Goal: Find specific page/section: Find specific page/section

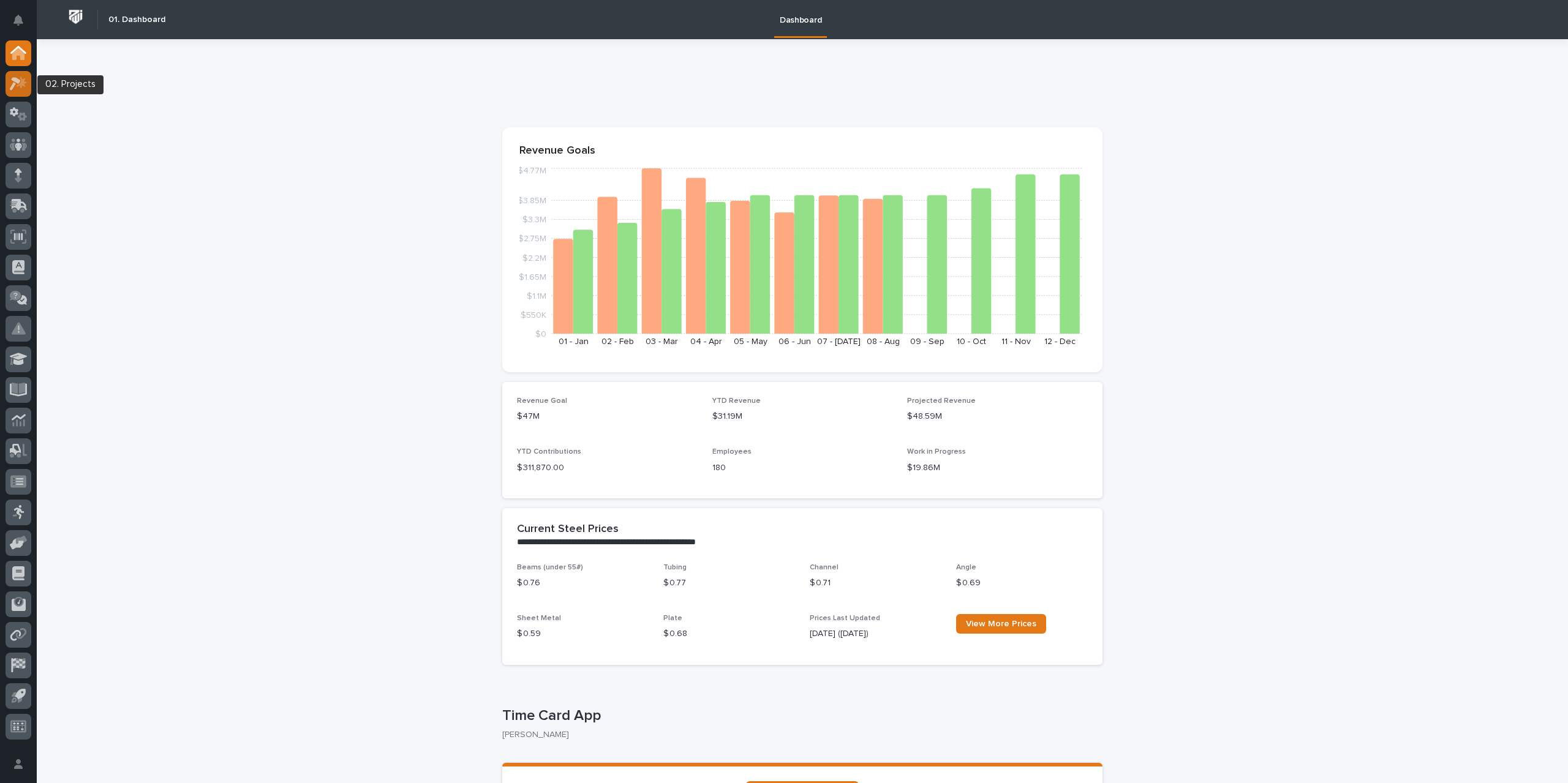
click at [15, 86] on icon at bounding box center [18, 84] width 18 height 14
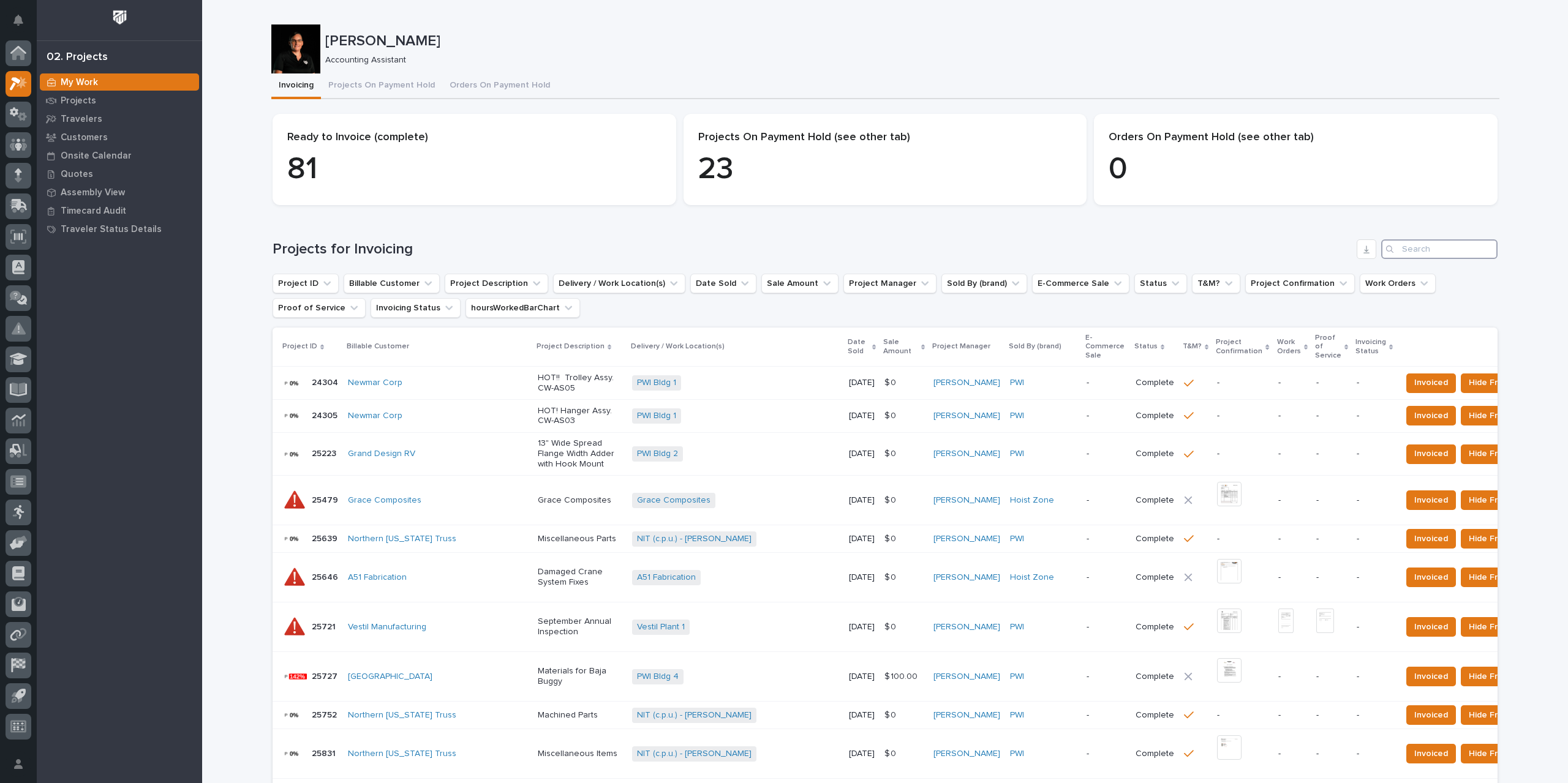
click at [1441, 241] on input "Search" at bounding box center [1439, 249] width 116 height 20
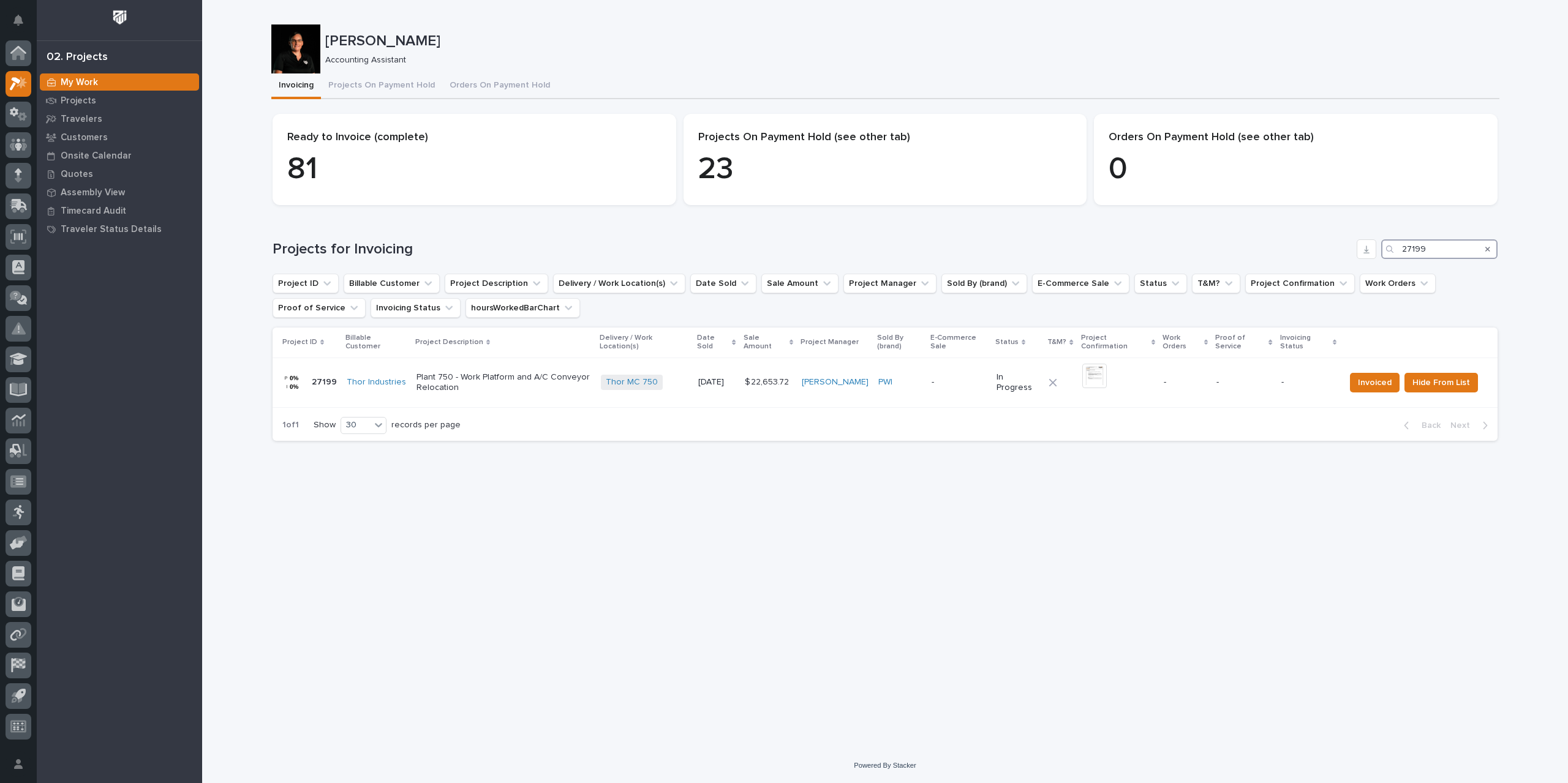
type input "27199"
drag, startPoint x: 1489, startPoint y: 251, endPoint x: 87, endPoint y: 118, distance: 1408.3
click at [1489, 251] on icon "Search" at bounding box center [1487, 249] width 5 height 5
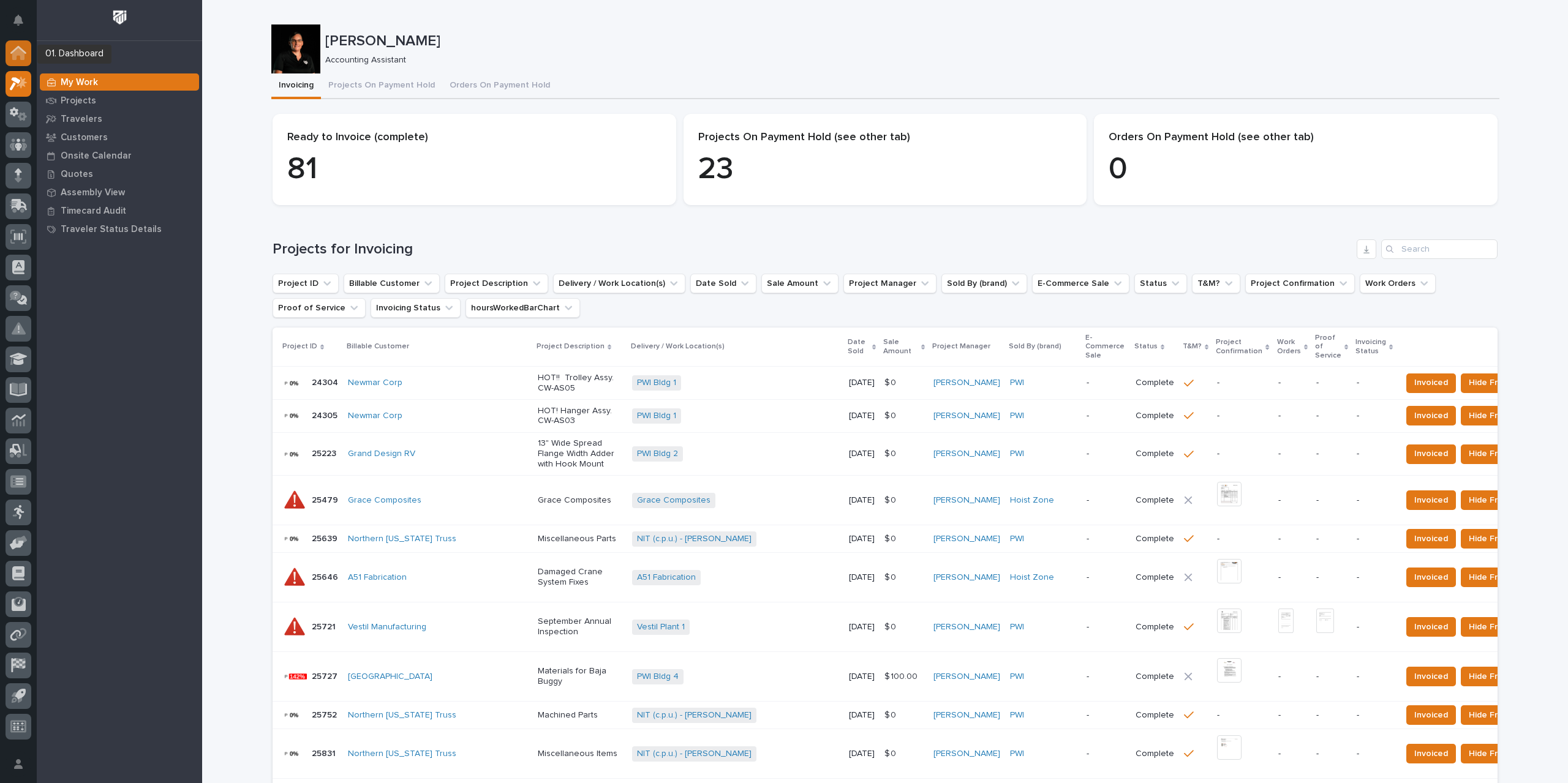
click at [20, 49] on g at bounding box center [18, 53] width 16 height 14
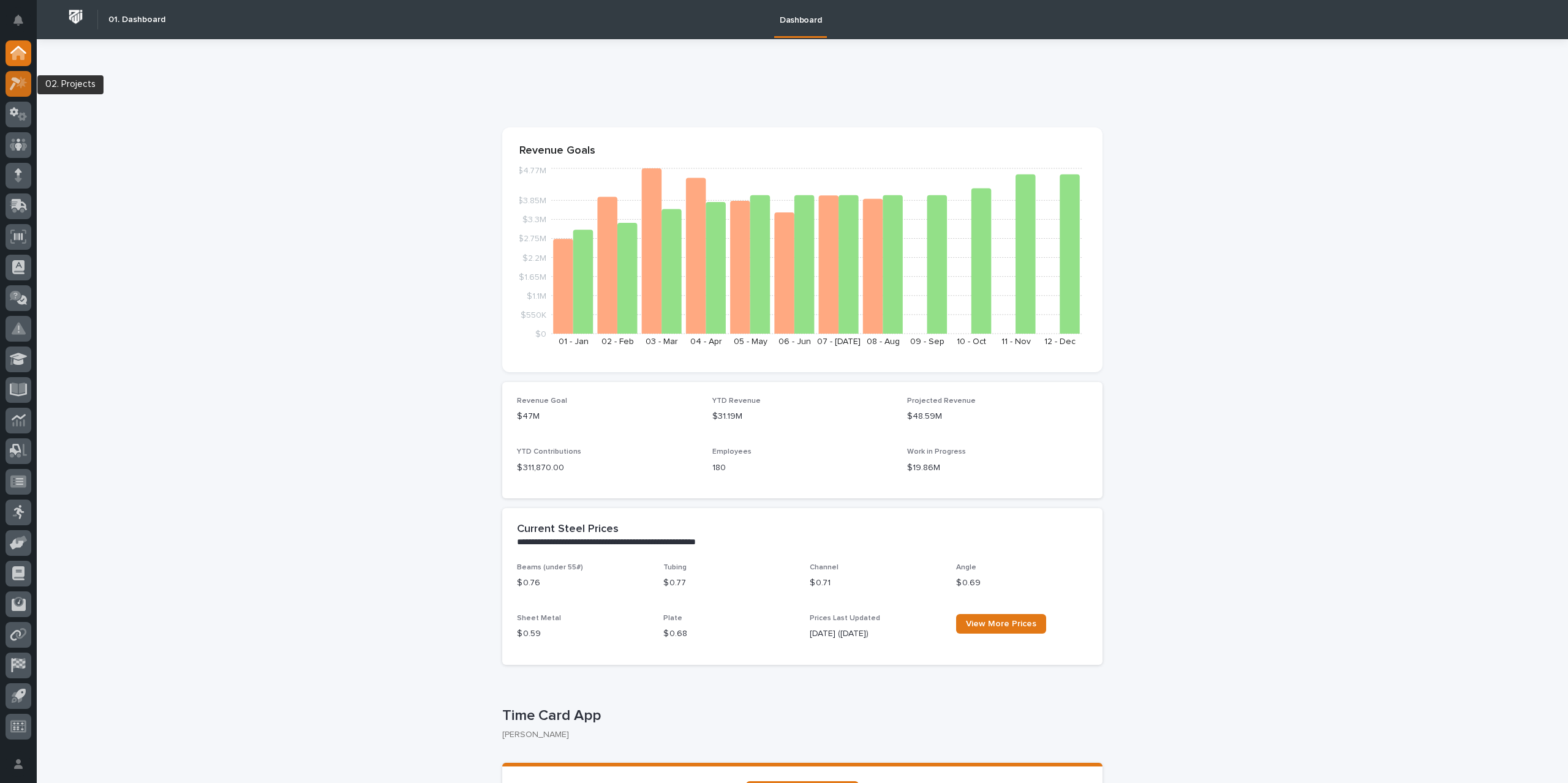
click at [13, 82] on icon at bounding box center [18, 84] width 18 height 14
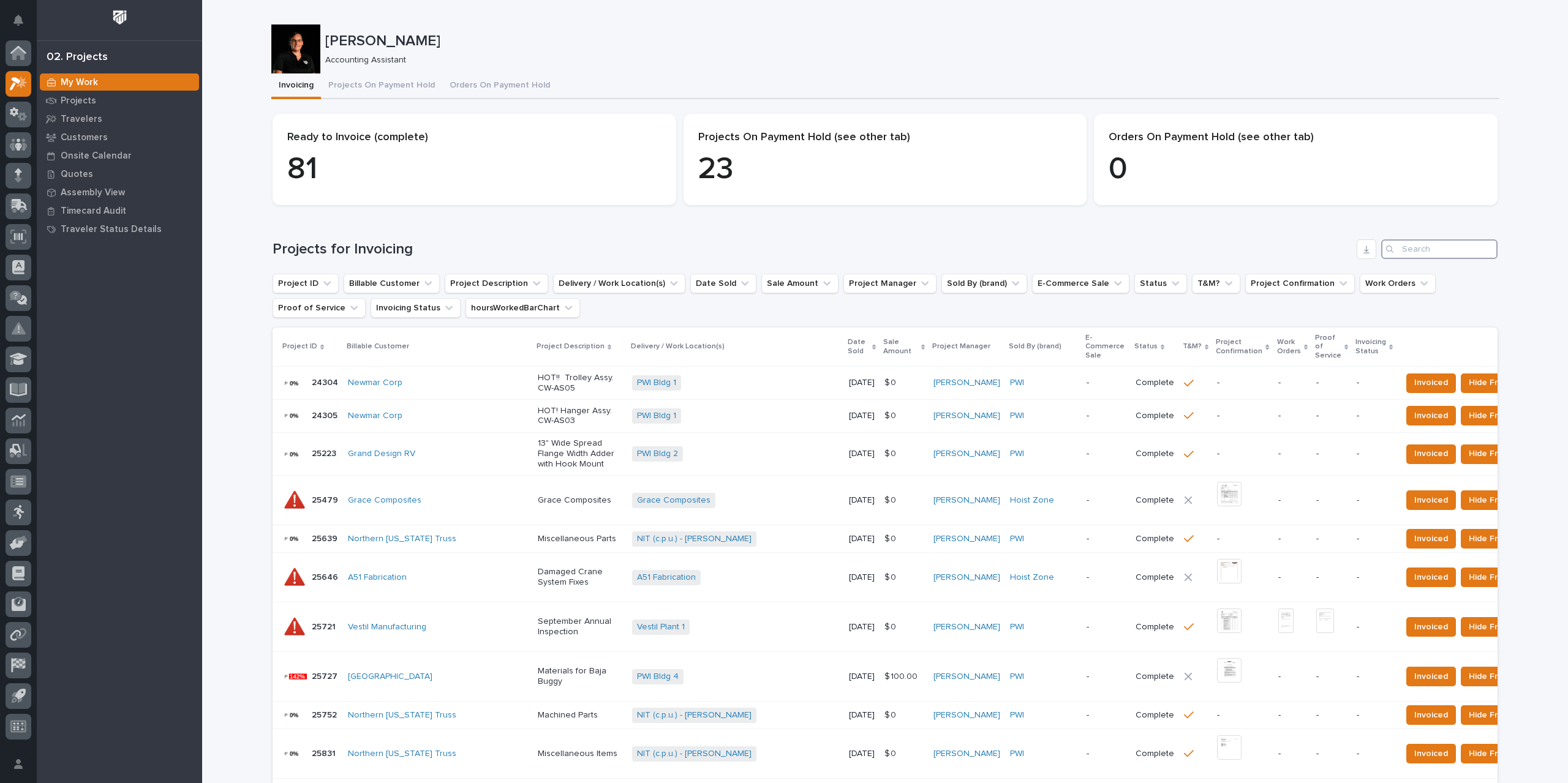
click at [1413, 256] on input "Search" at bounding box center [1439, 249] width 116 height 20
type input "25053"
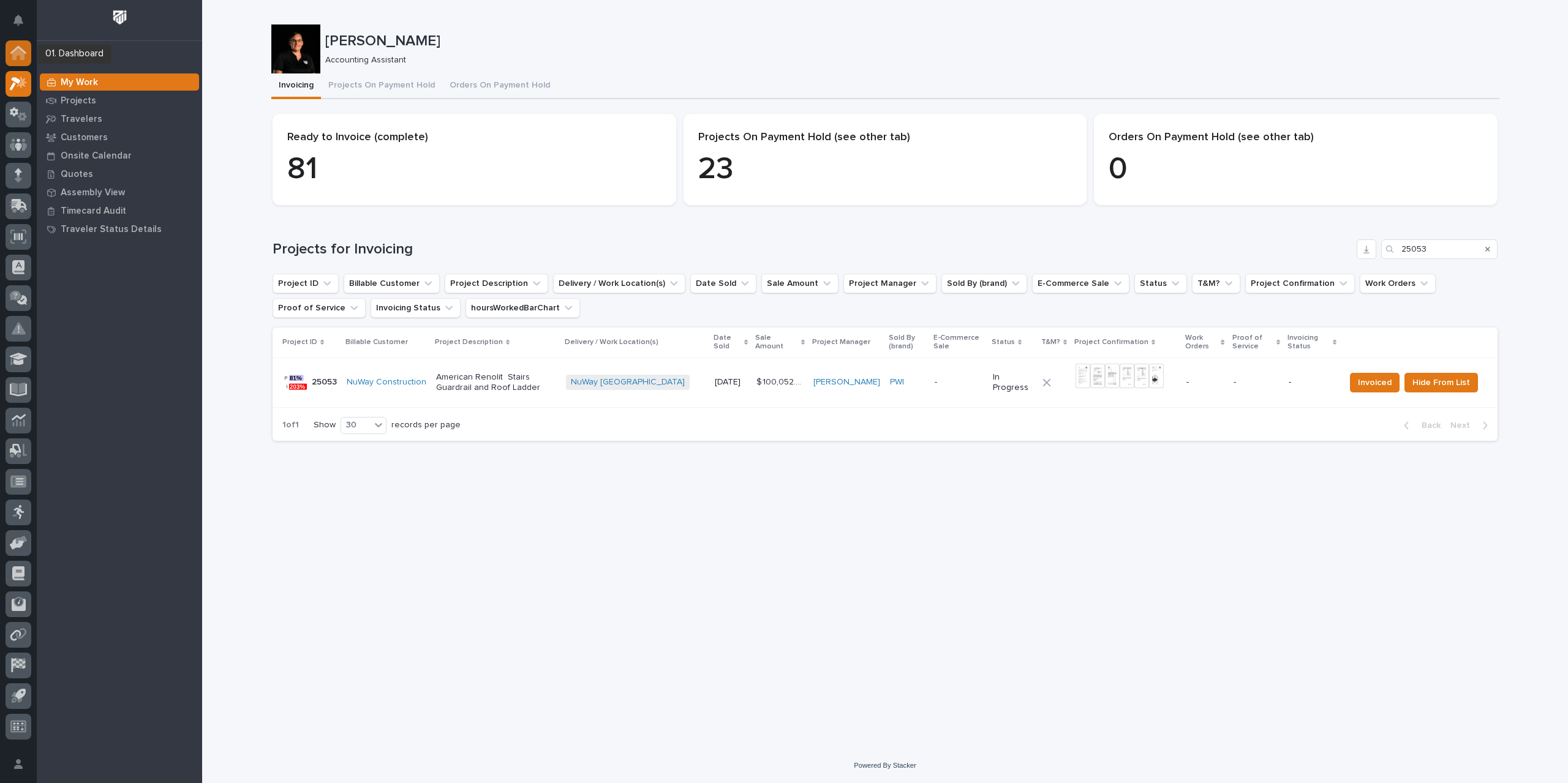
click at [22, 46] on icon at bounding box center [18, 53] width 16 height 14
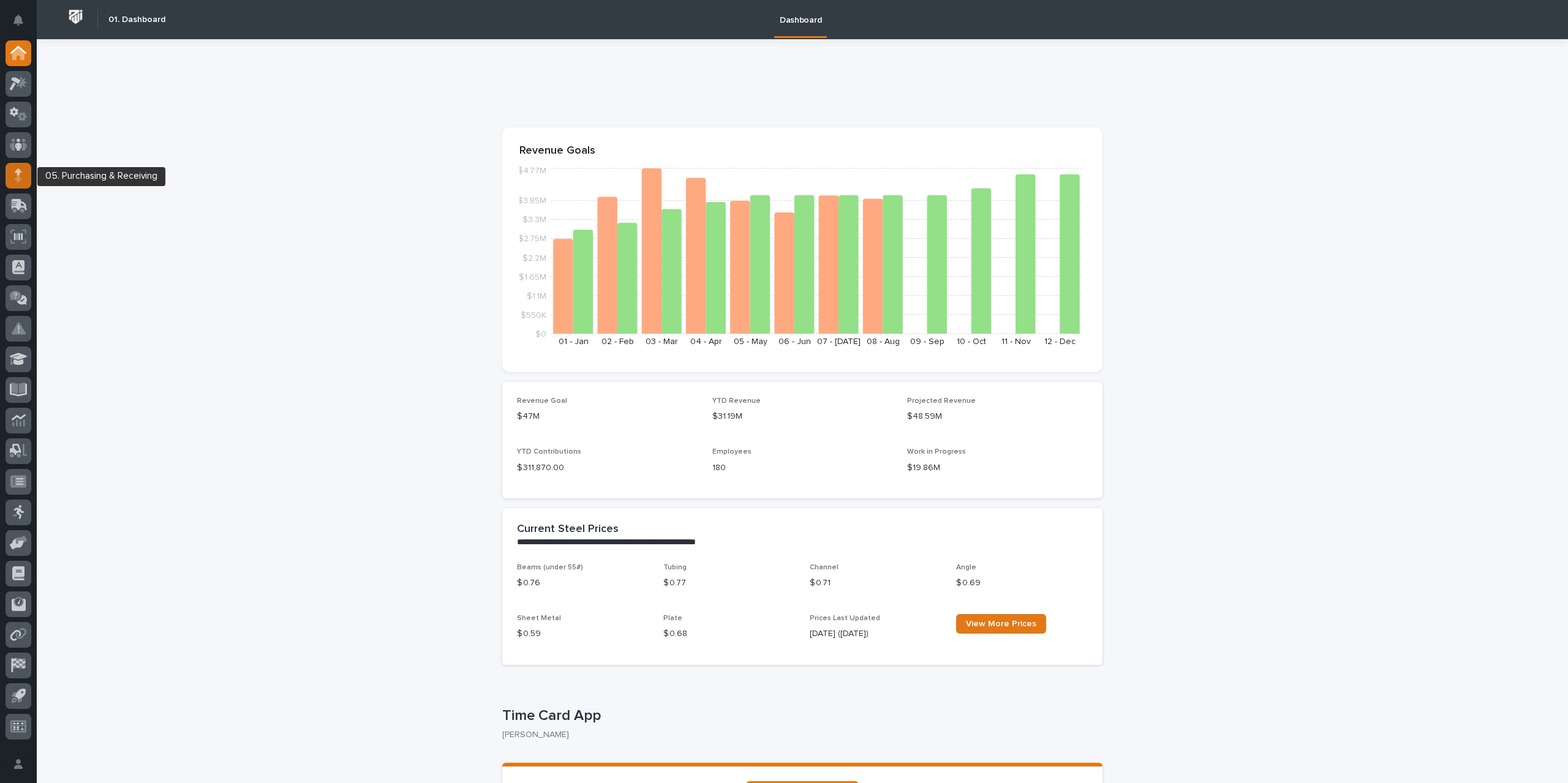
click at [17, 176] on icon at bounding box center [18, 178] width 6 height 6
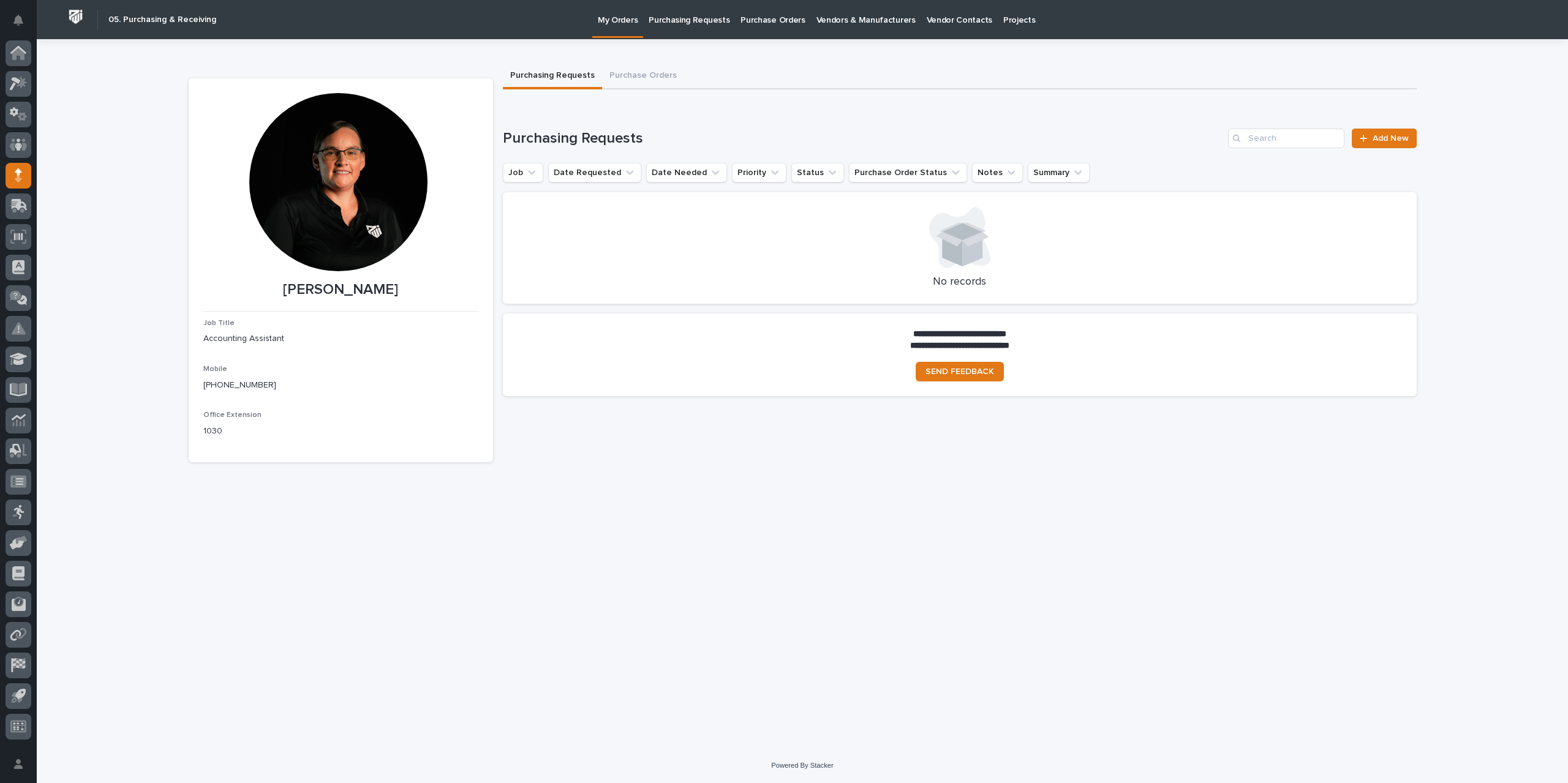
click at [763, 17] on p "Purchase Orders" at bounding box center [773, 13] width 65 height 26
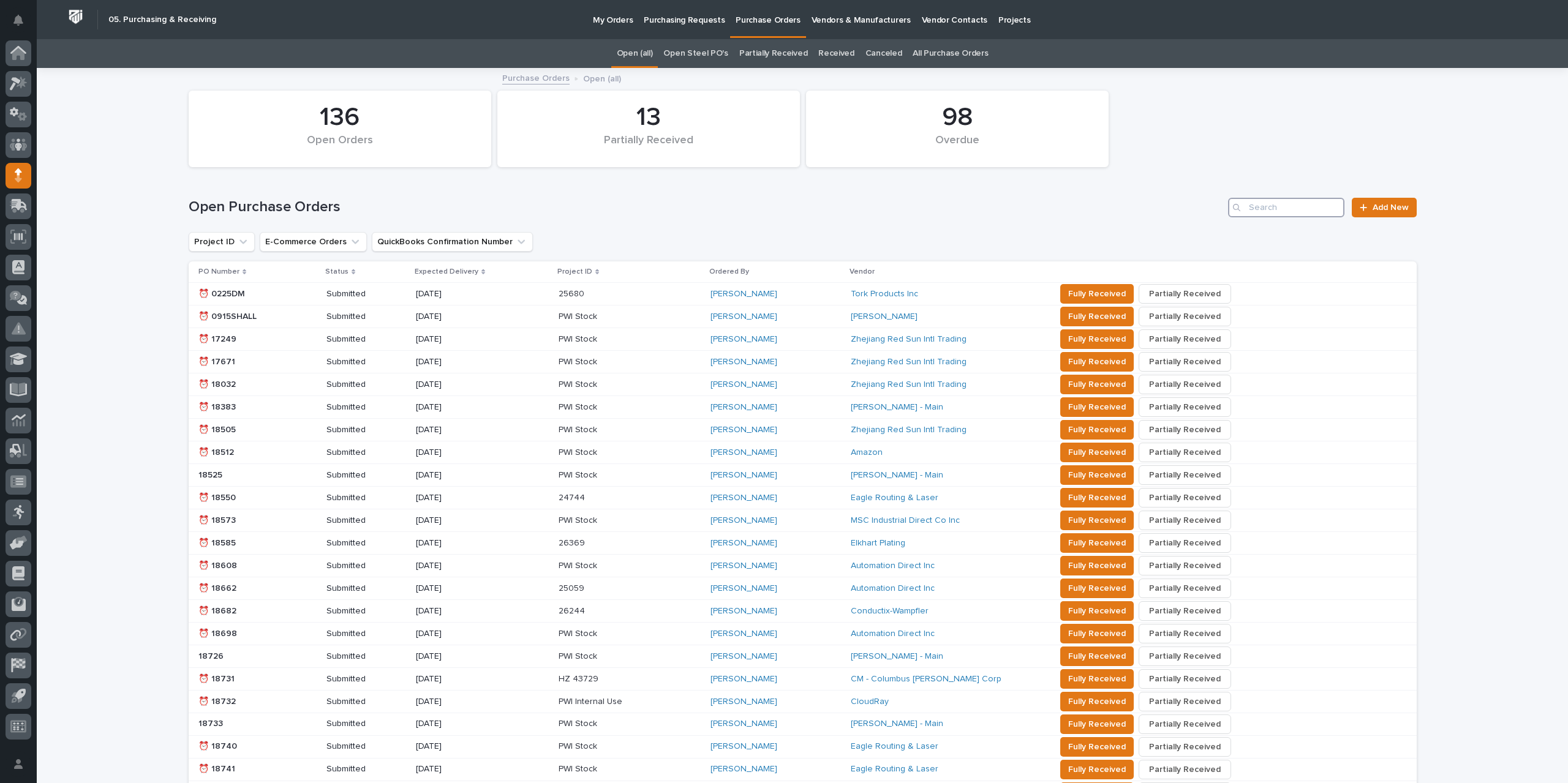
click at [1264, 212] on input "Search" at bounding box center [1286, 208] width 116 height 20
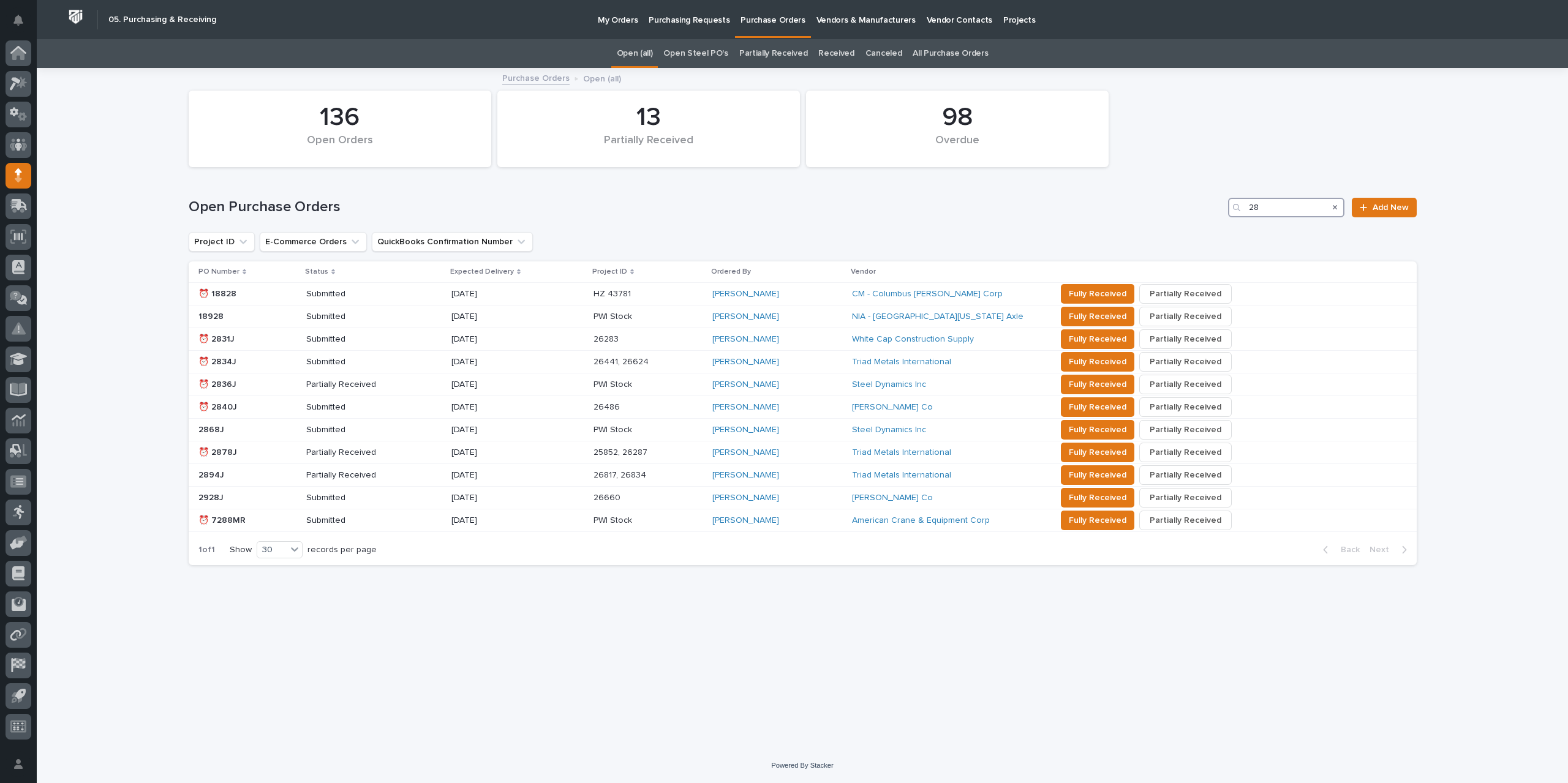
type input "28"
click at [952, 52] on link "All Purchase Orders" at bounding box center [950, 53] width 75 height 29
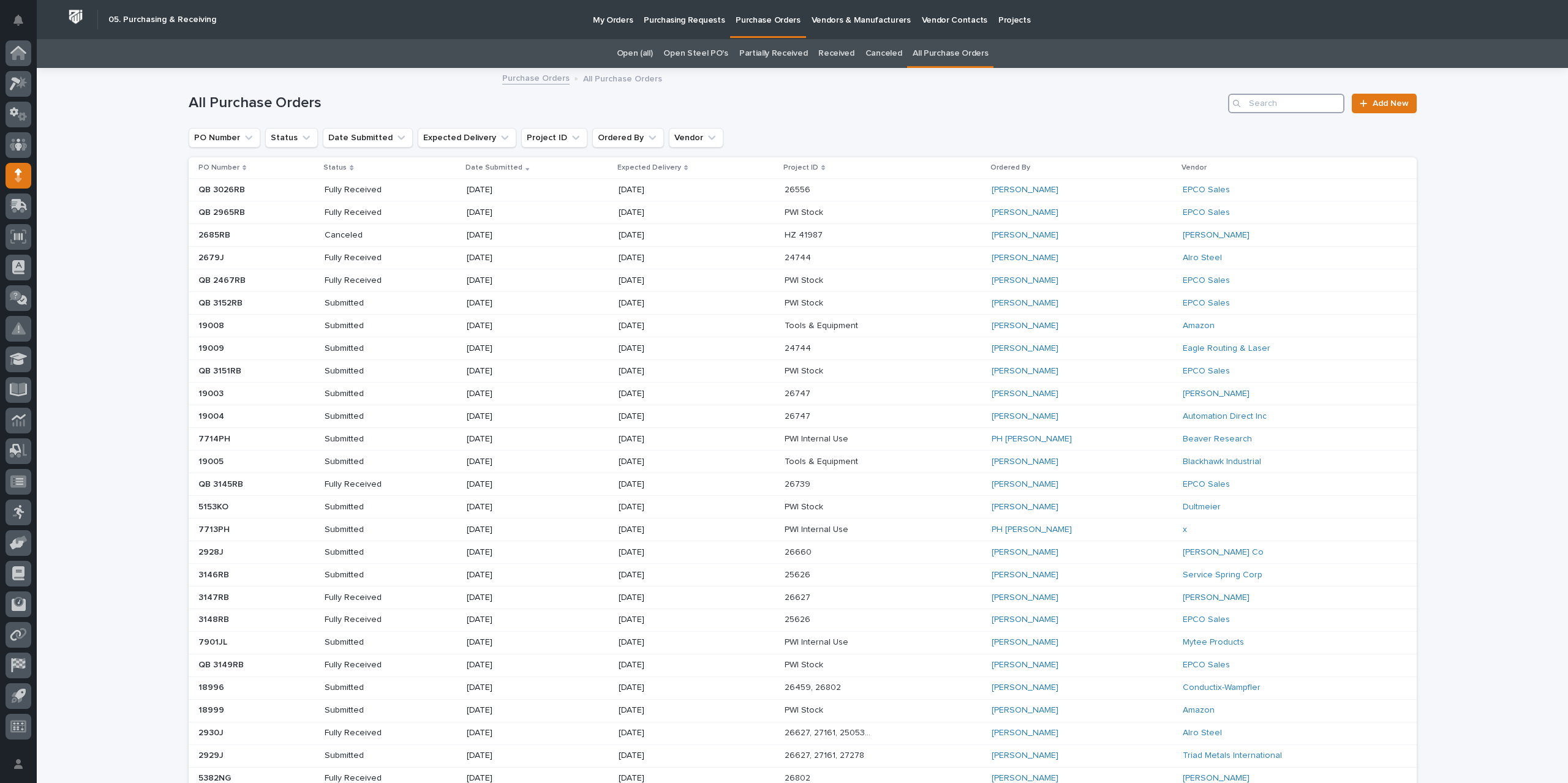
click at [1265, 106] on input "Search" at bounding box center [1286, 104] width 116 height 20
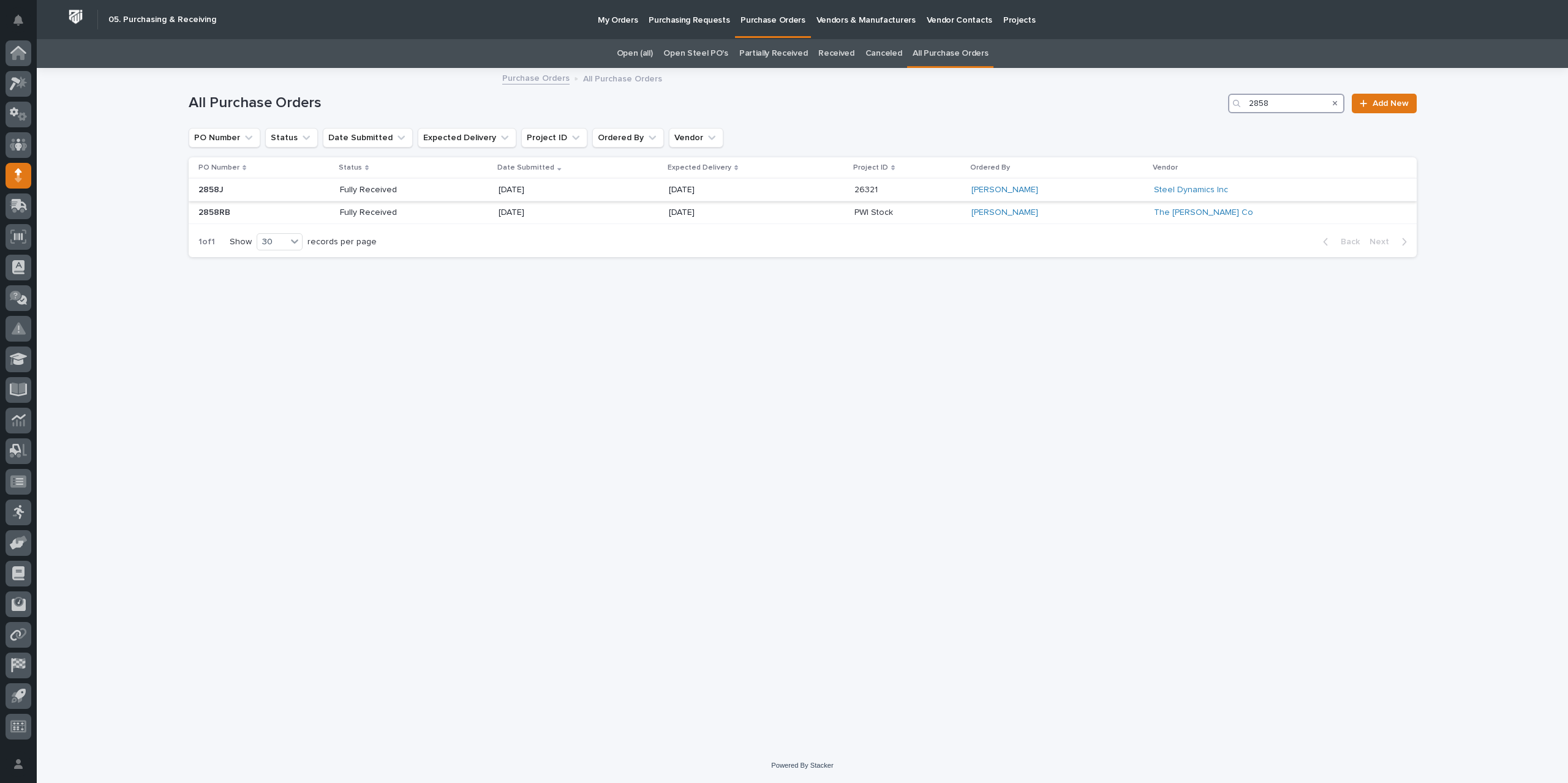
type input "2858"
click at [790, 186] on div "[DATE]" at bounding box center [757, 190] width 176 height 20
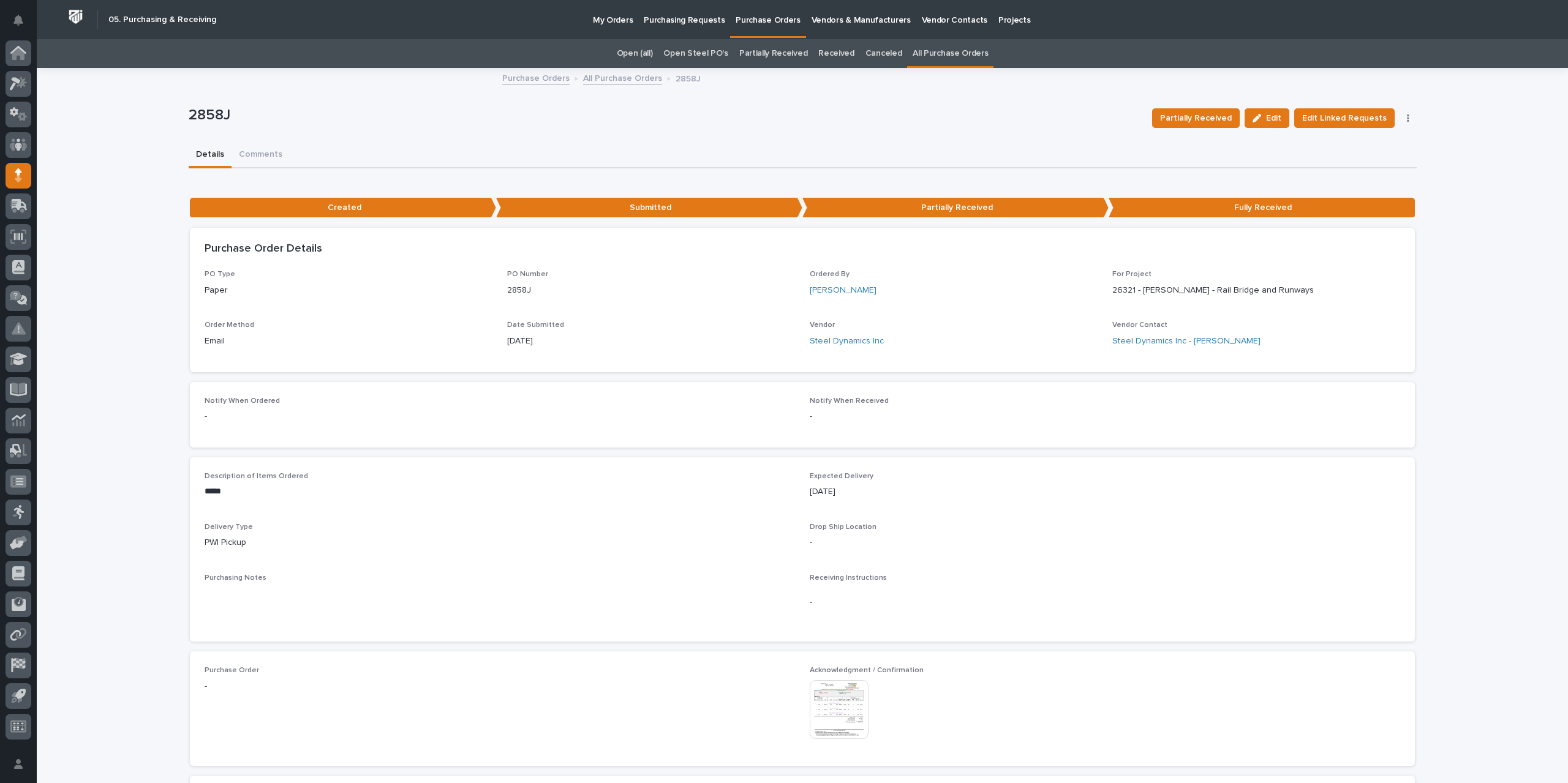
click at [820, 719] on img at bounding box center [839, 709] width 59 height 59
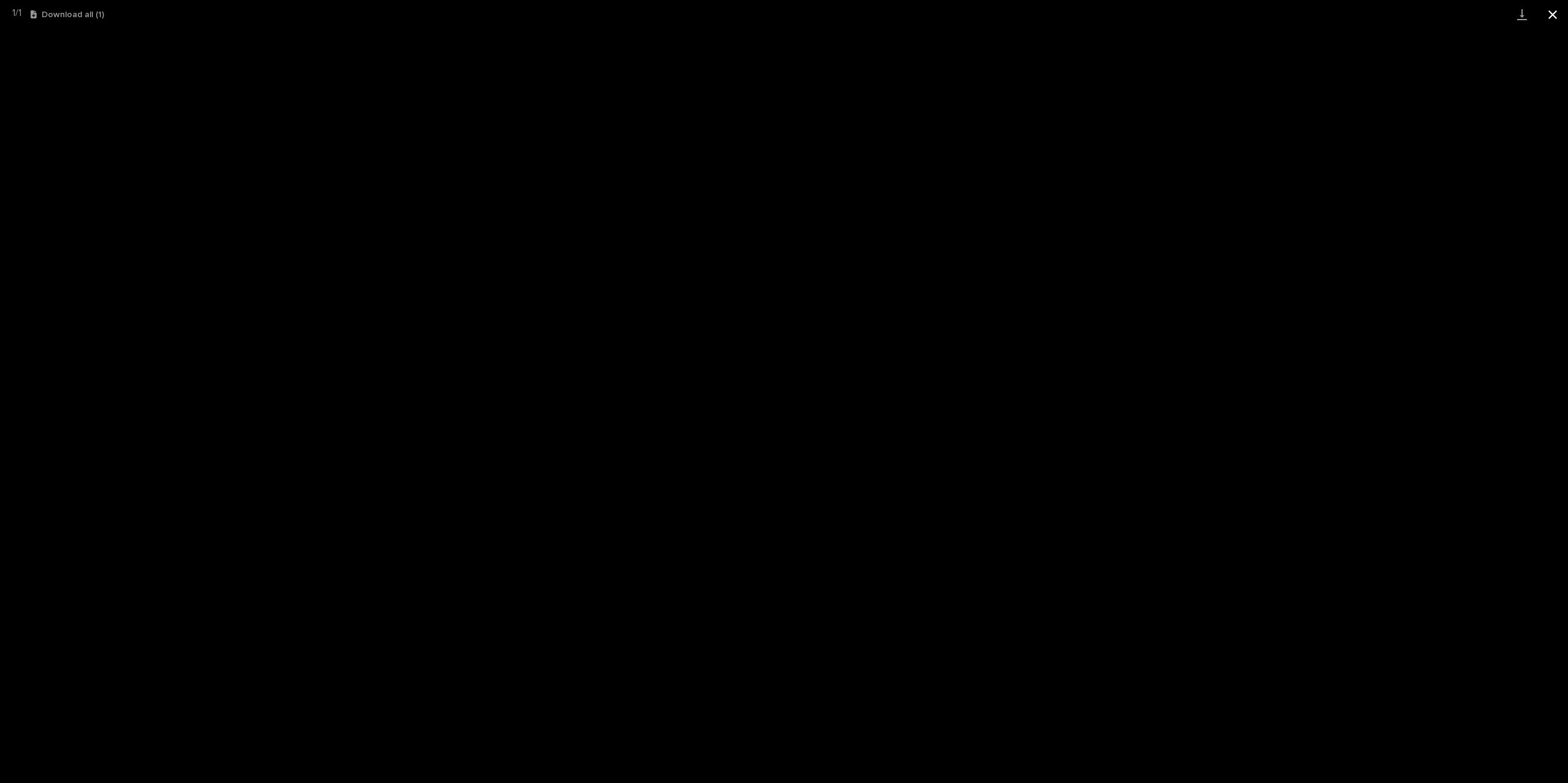
click at [1553, 8] on button "Close gallery" at bounding box center [1552, 14] width 31 height 29
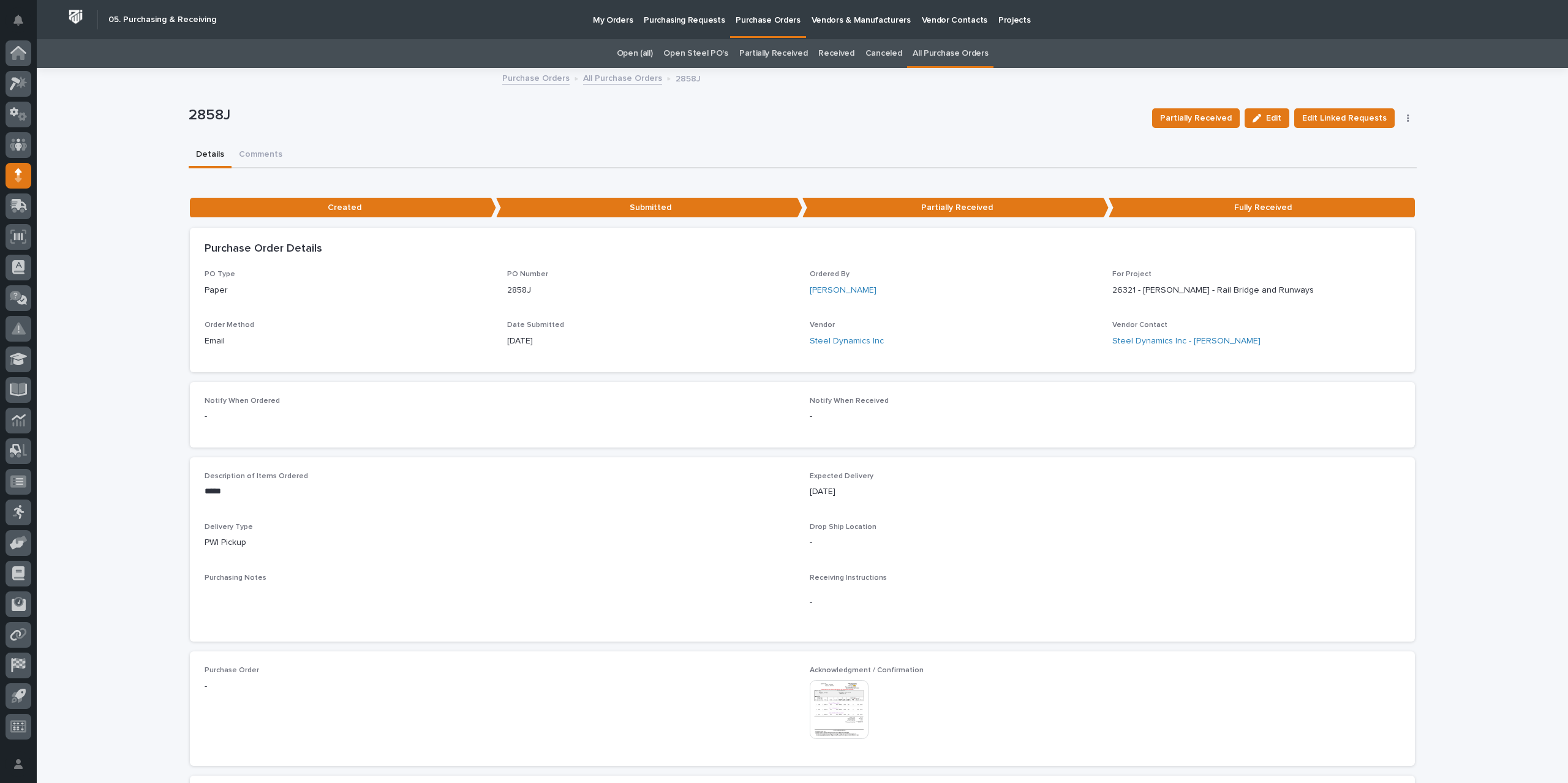
click at [640, 77] on link "All Purchase Orders" at bounding box center [622, 77] width 79 height 14
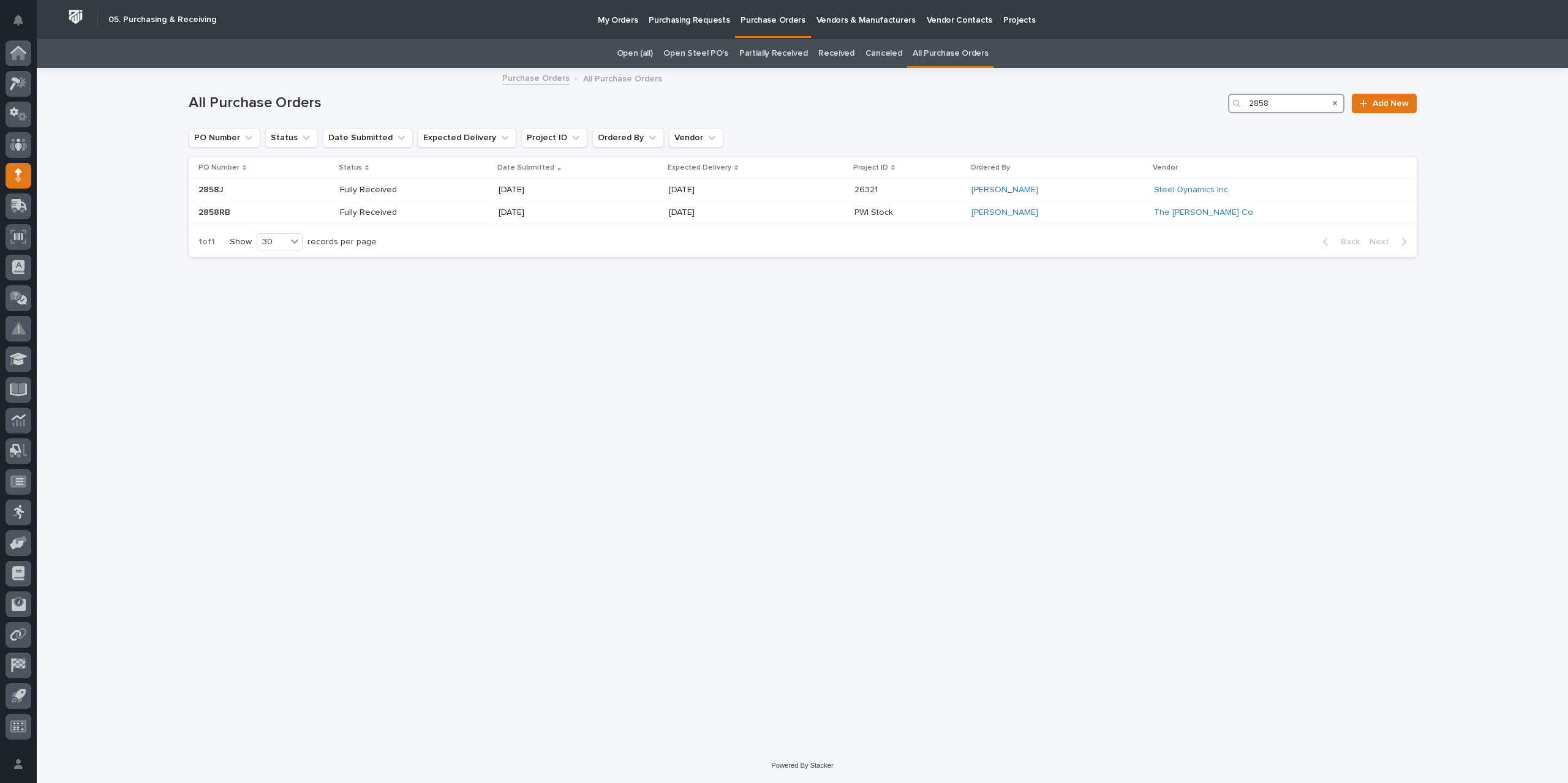
drag, startPoint x: 1280, startPoint y: 104, endPoint x: 1200, endPoint y: 104, distance: 80.0
click at [1200, 104] on div "All Purchase Orders 2858 Add New" at bounding box center [802, 104] width 1228 height 20
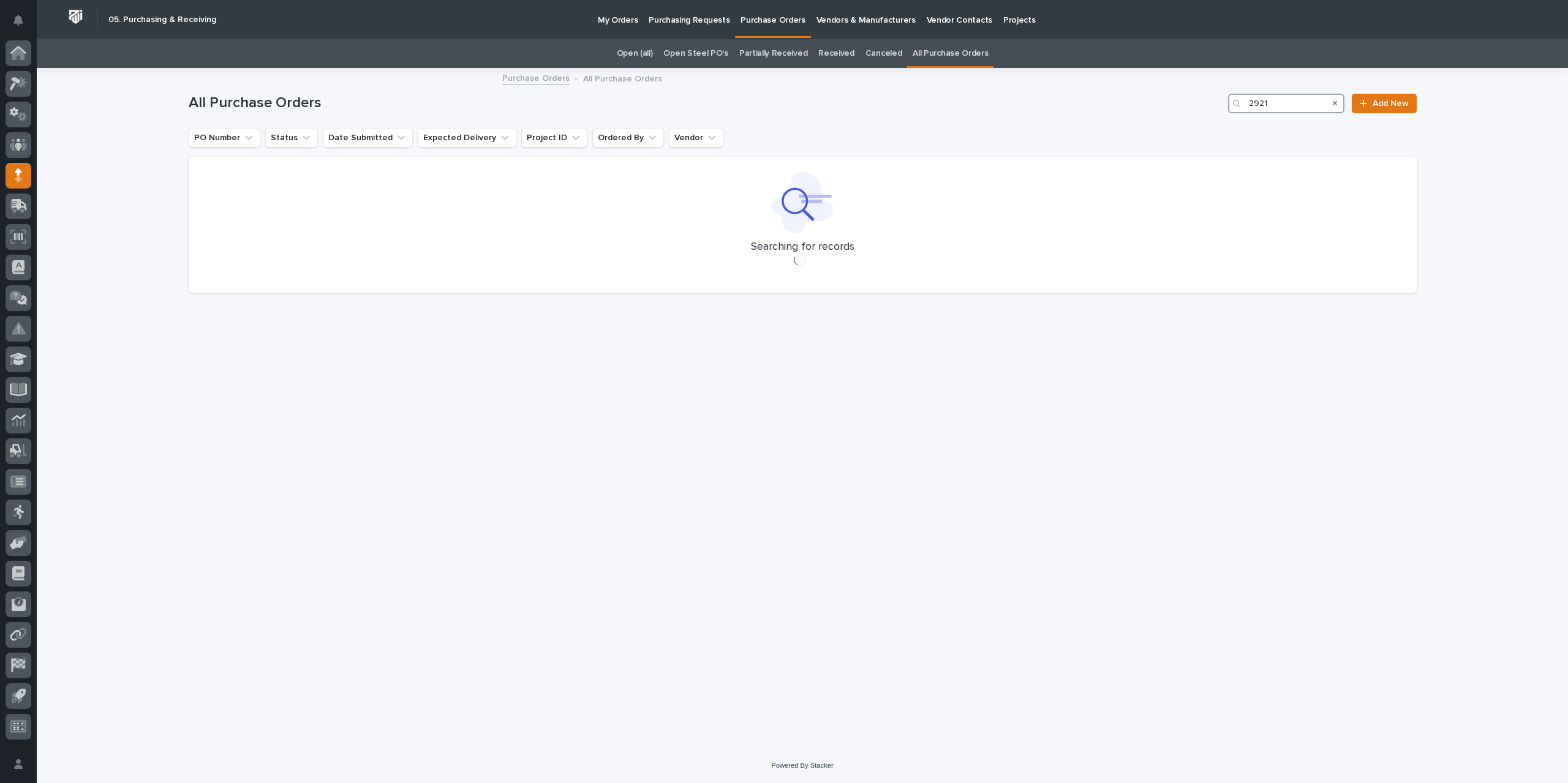
type input "2921"
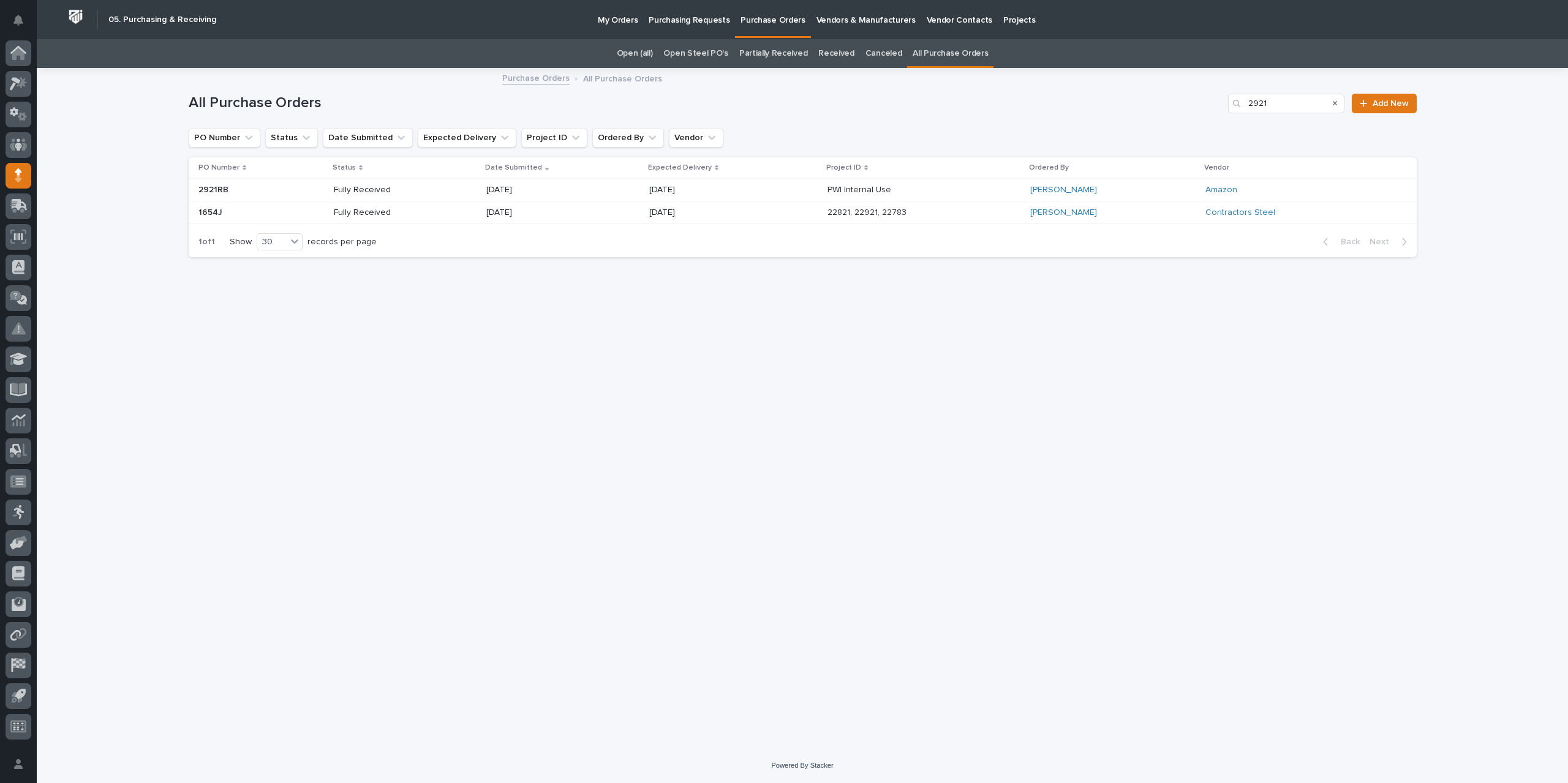
click at [885, 187] on p at bounding box center [871, 190] width 87 height 11
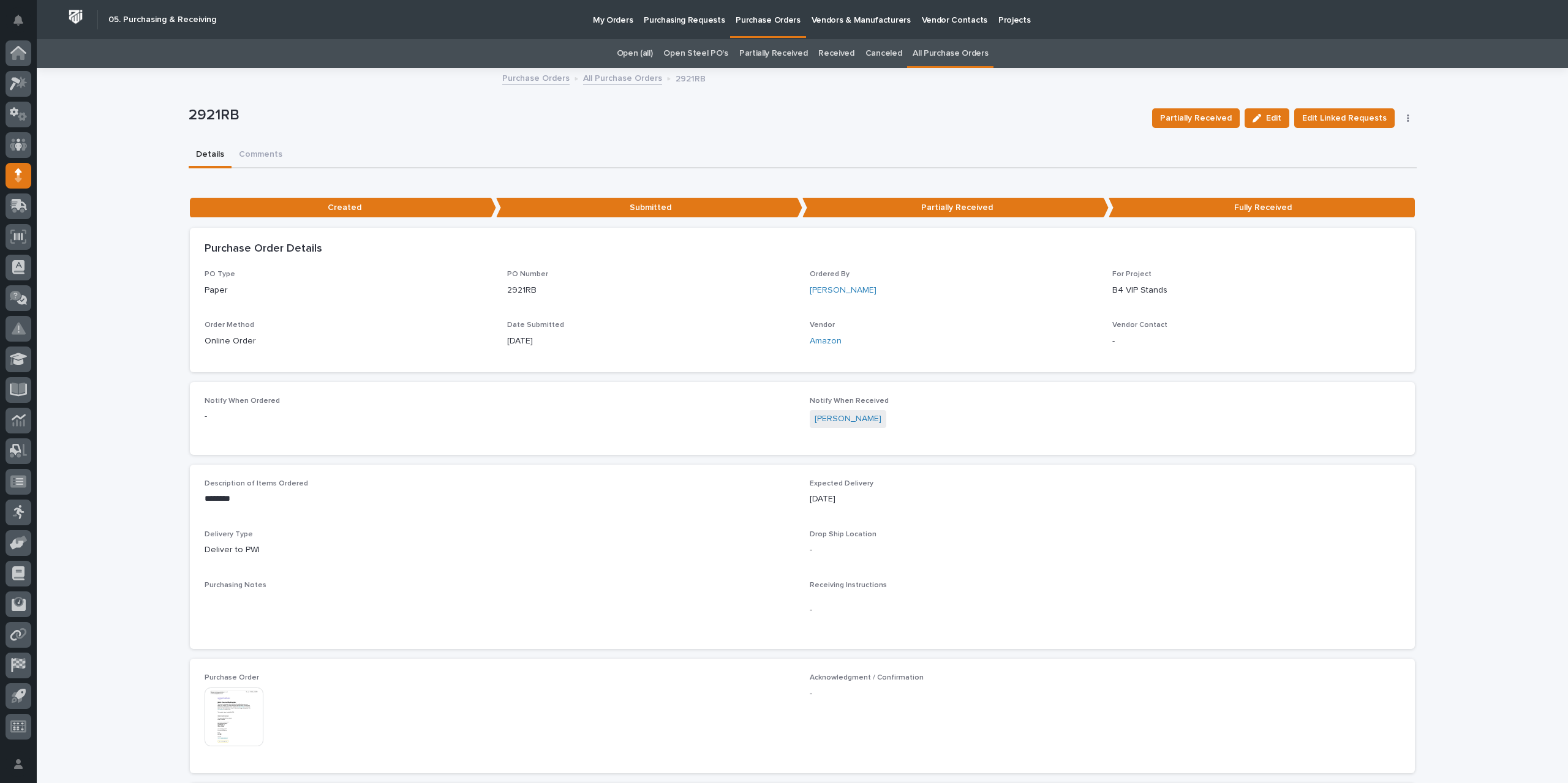
click at [636, 80] on link "All Purchase Orders" at bounding box center [622, 77] width 79 height 14
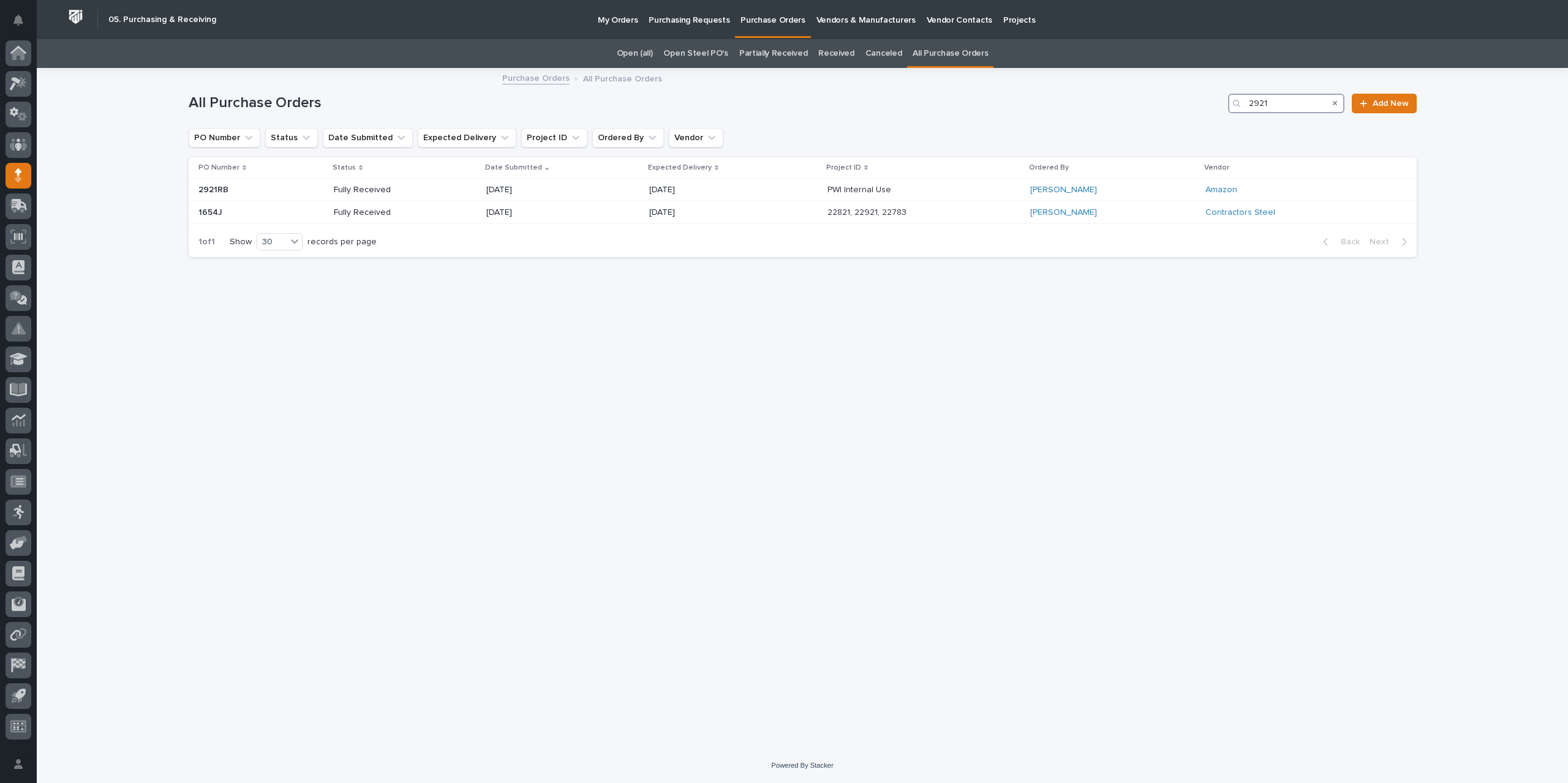
click at [1300, 102] on input "2921" at bounding box center [1286, 104] width 116 height 20
click at [1336, 104] on icon "Search" at bounding box center [1335, 104] width 5 height 7
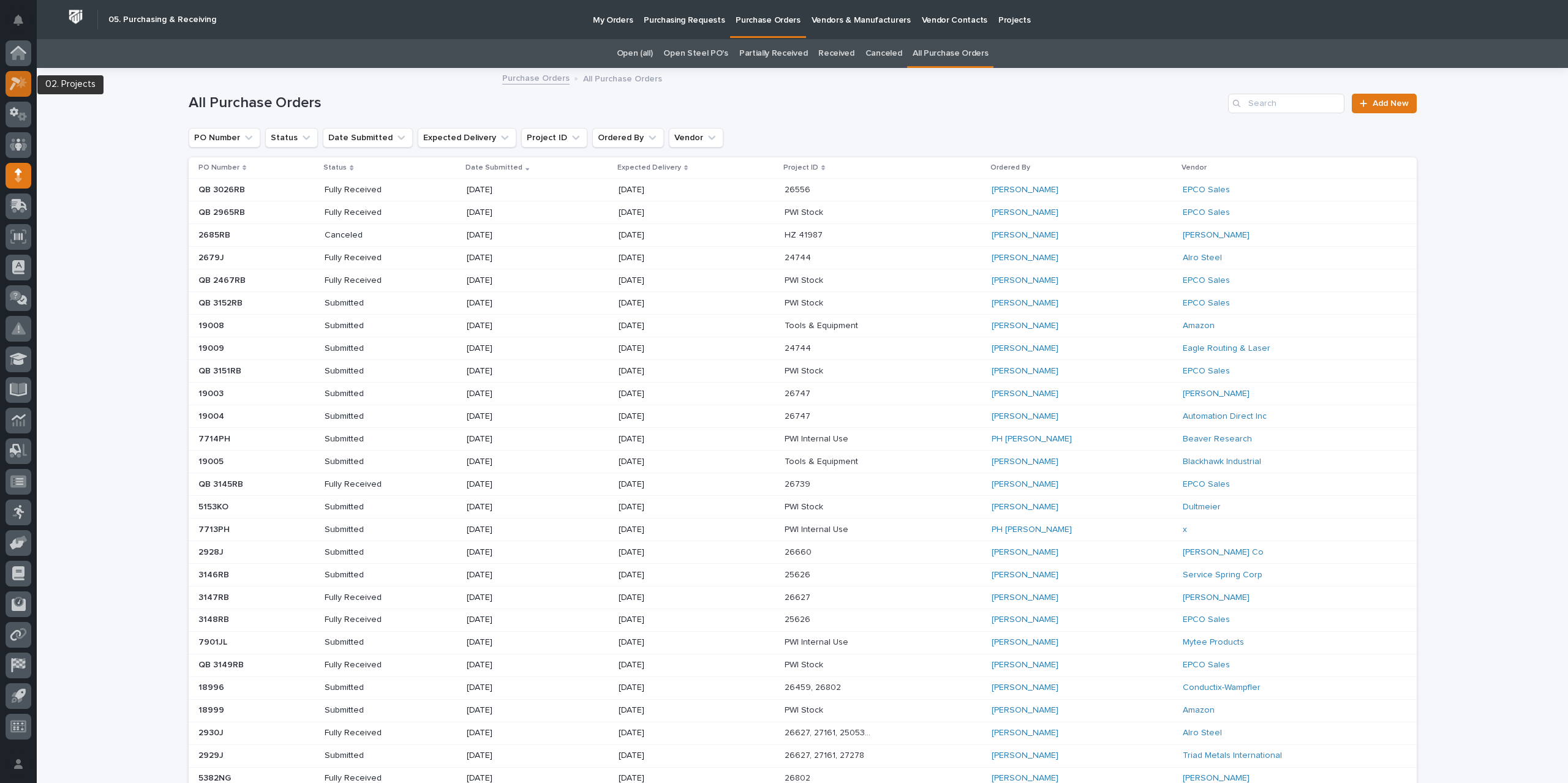
click at [19, 87] on icon at bounding box center [18, 84] width 18 height 14
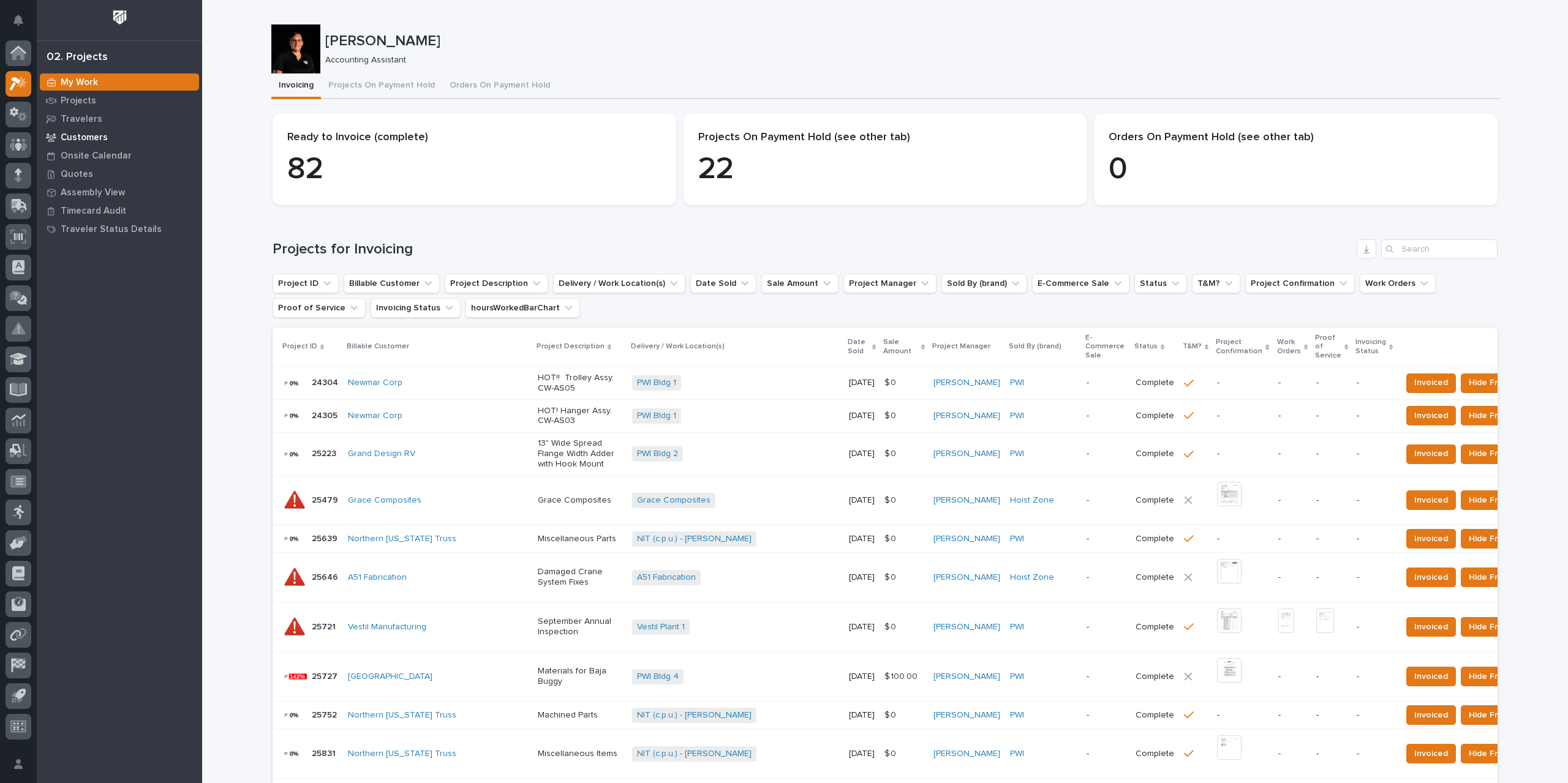
click at [79, 136] on p "Customers" at bounding box center [84, 138] width 47 height 11
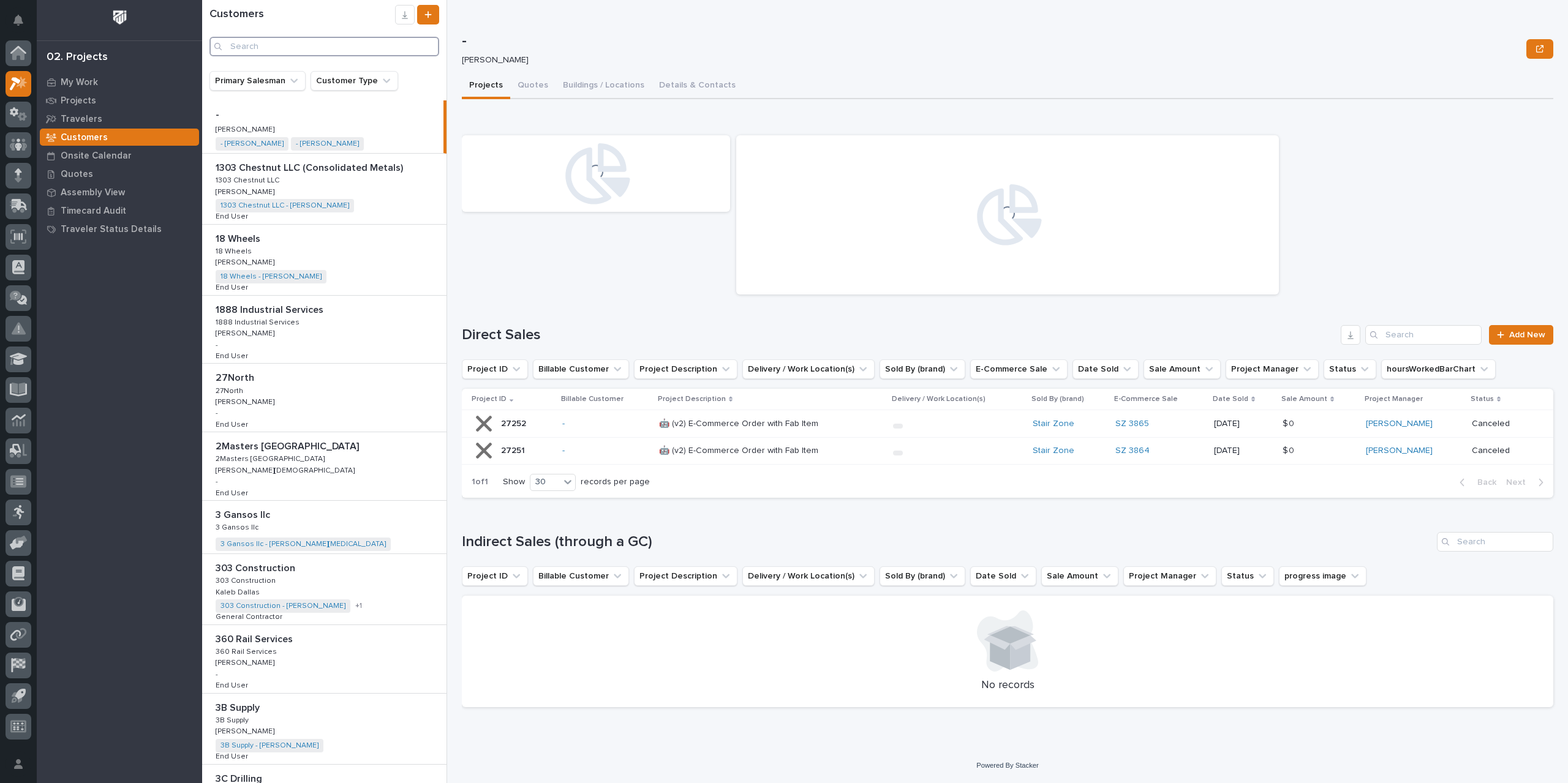
click at [279, 43] on input "Search" at bounding box center [324, 47] width 229 height 20
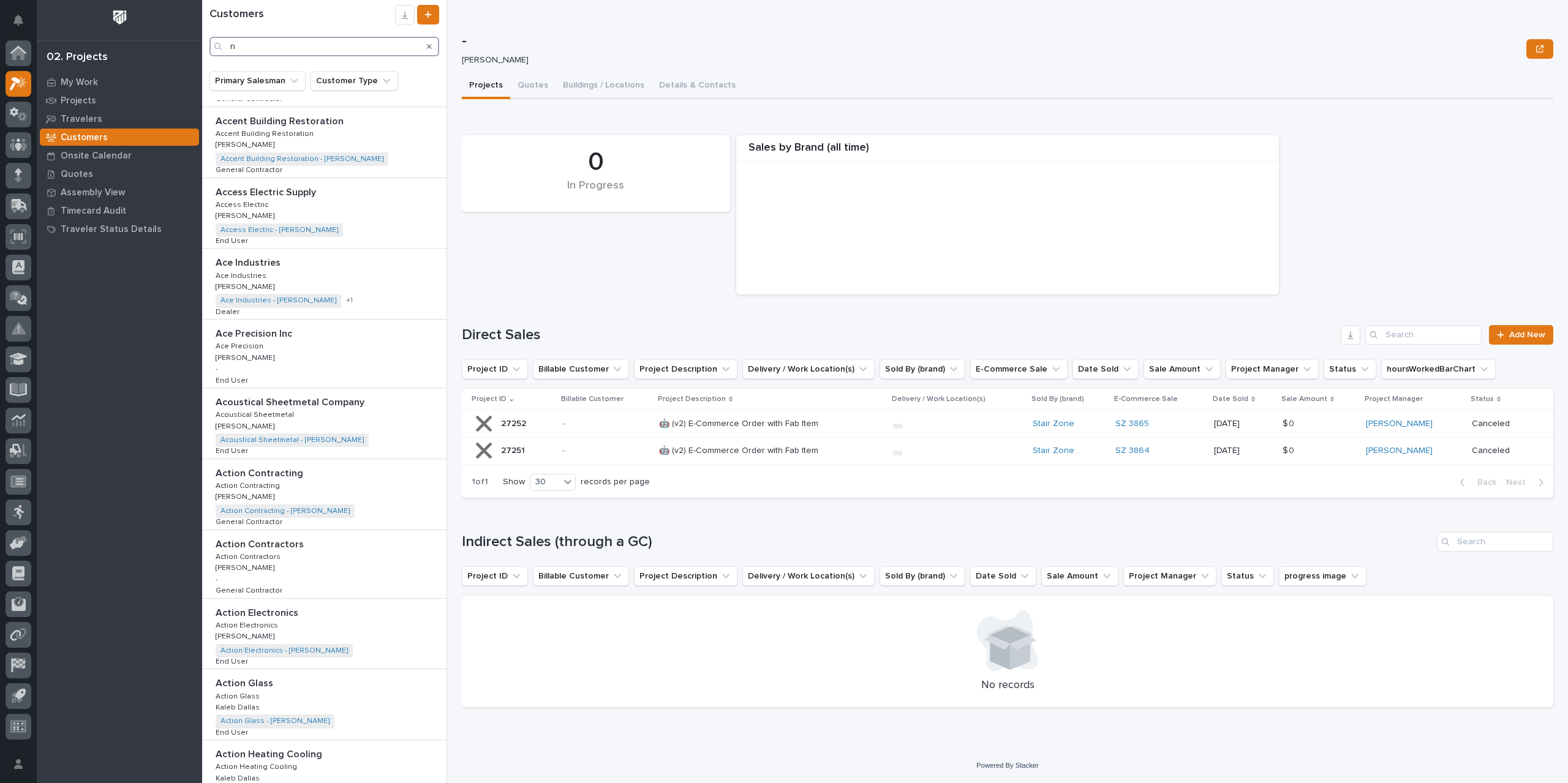
scroll to position [1446, 0]
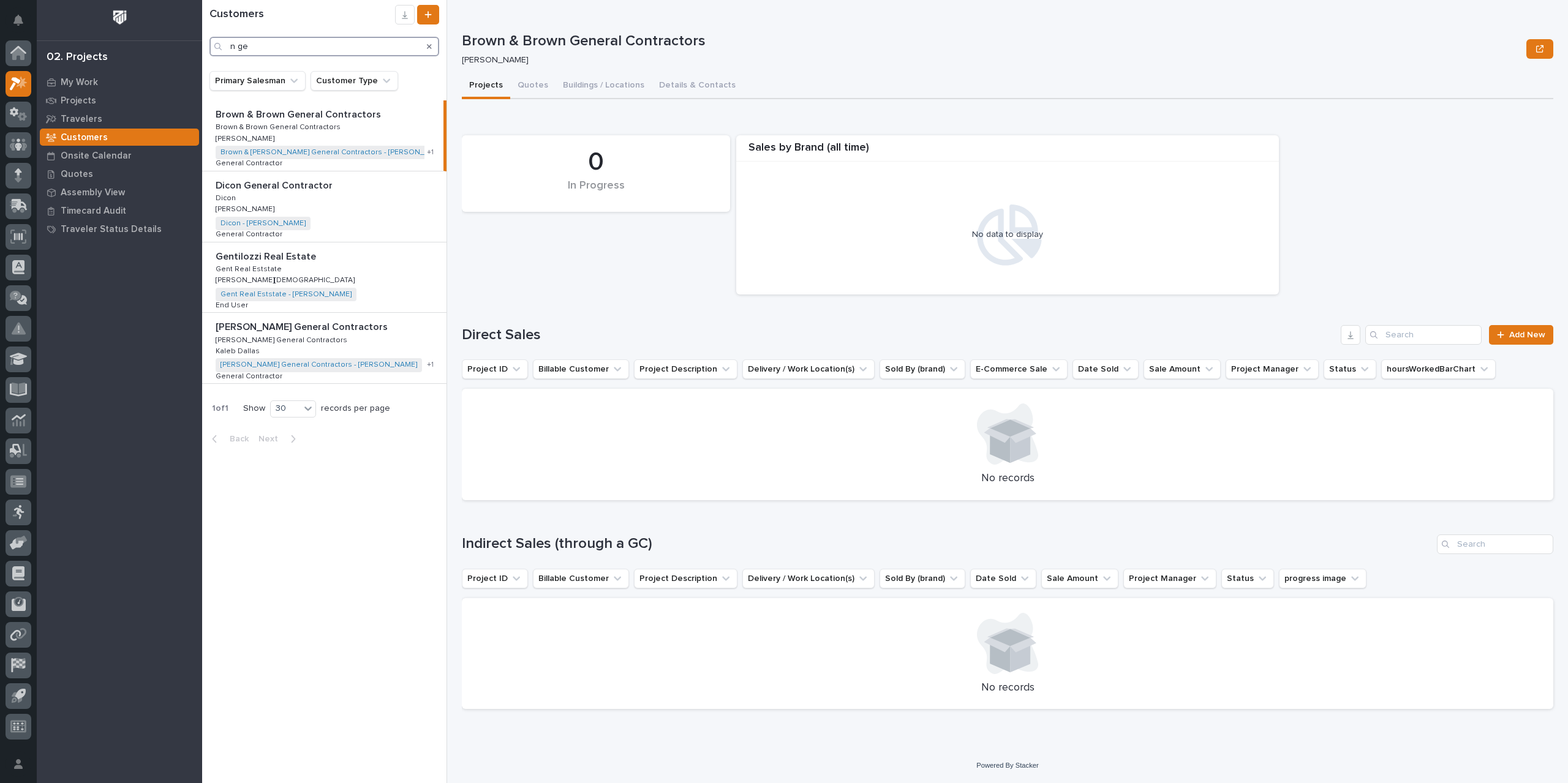
type input "n ge"
click at [23, 48] on icon at bounding box center [18, 53] width 16 height 14
